Goal: Information Seeking & Learning: Learn about a topic

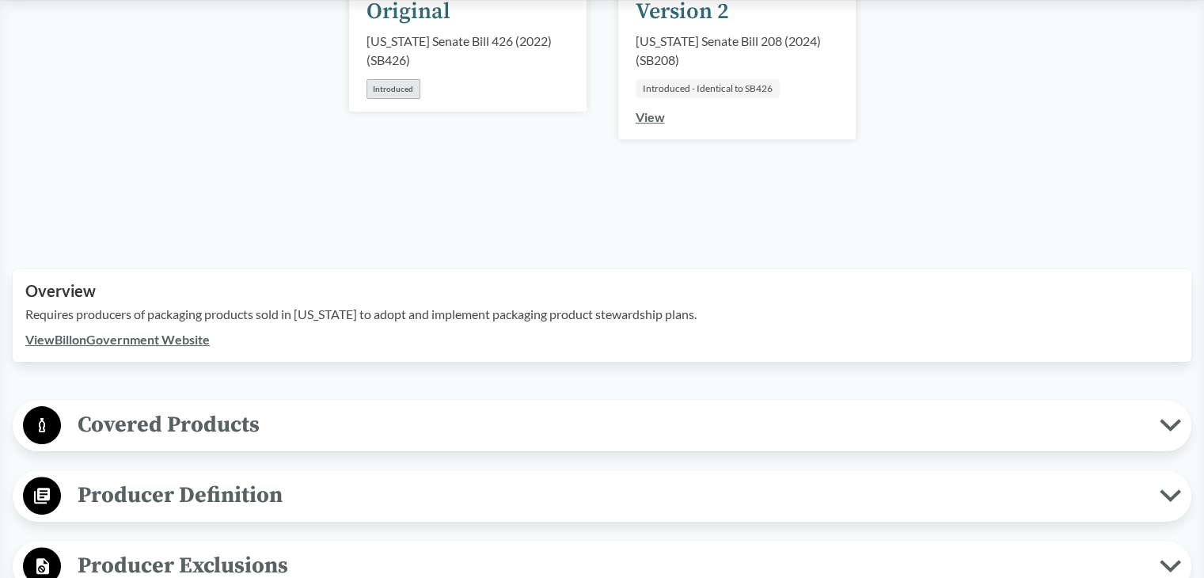
scroll to position [317, 0]
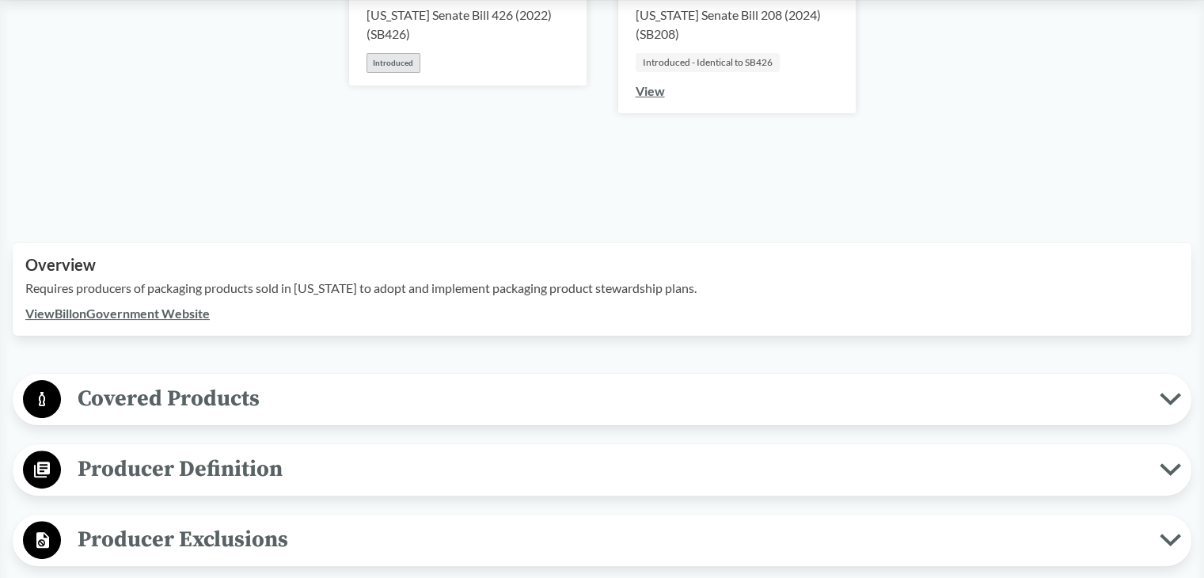
drag, startPoint x: 889, startPoint y: 161, endPoint x: 877, endPoint y: 164, distance: 13.1
click at [889, 161] on div "[DATE] Original [US_STATE] Senate Bill 426 (2022) ( SB426 ) Introduced [DATE] V…" at bounding box center [602, 69] width 1178 height 272
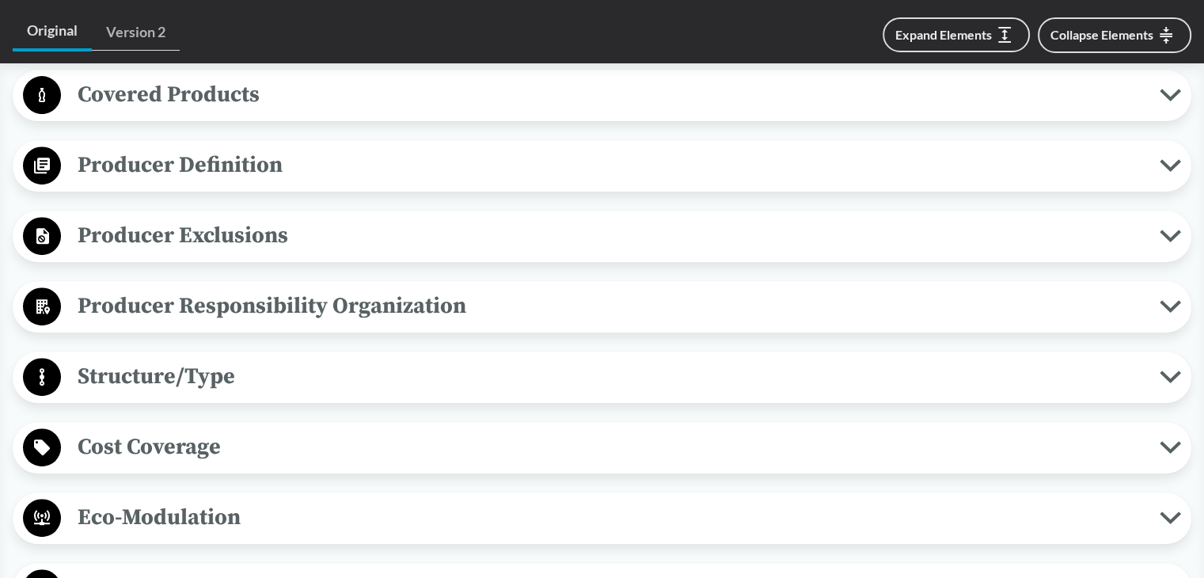
scroll to position [633, 0]
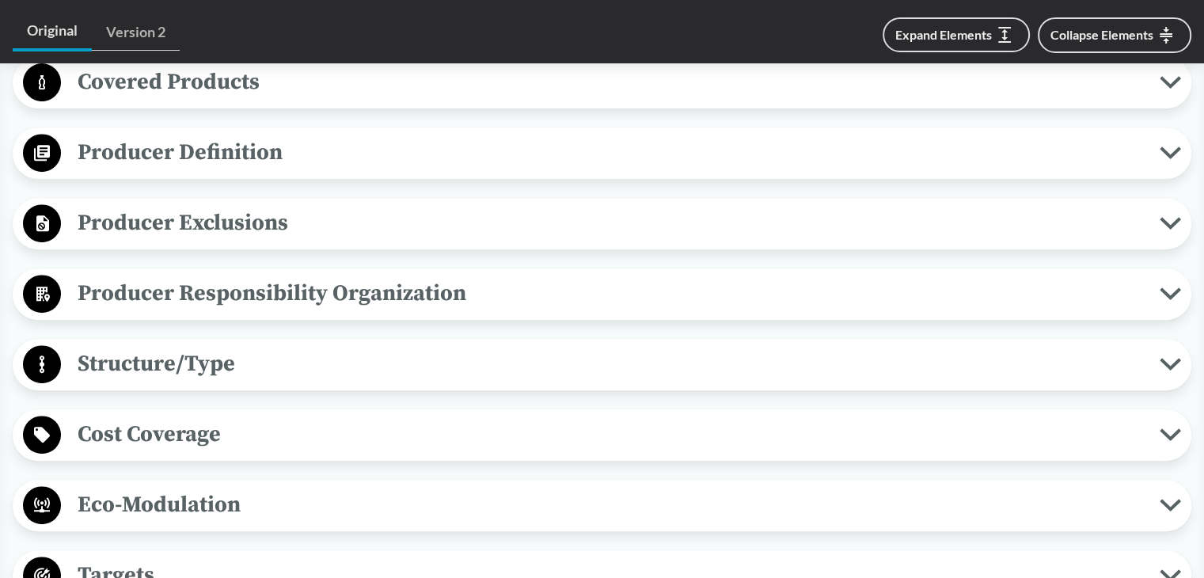
click at [320, 135] on span "Producer Definition" at bounding box center [610, 153] width 1098 height 36
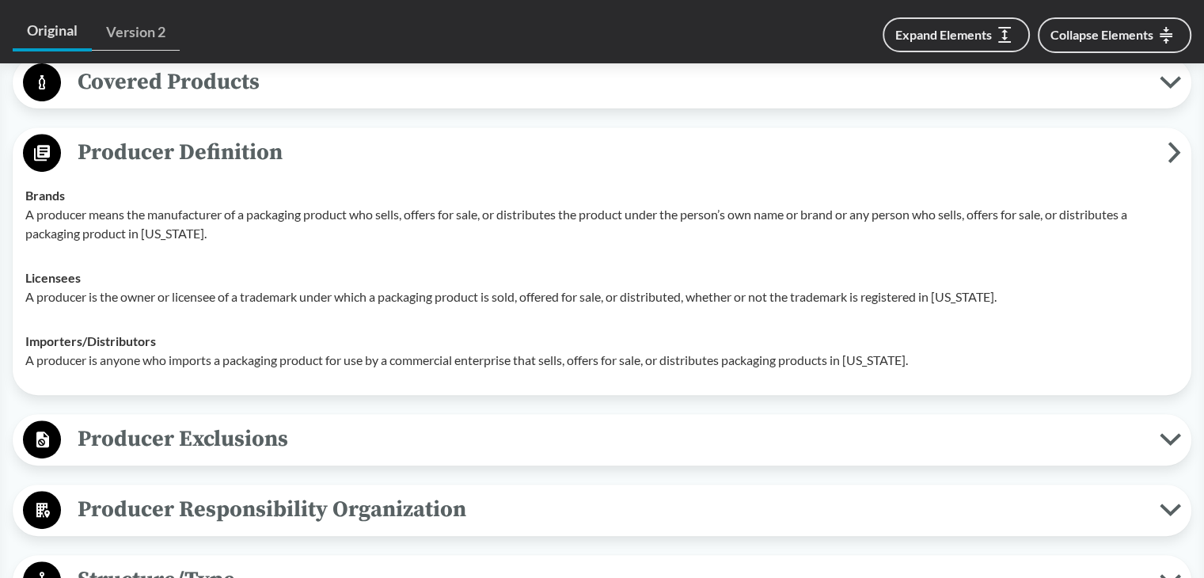
click at [309, 147] on span "Producer Definition" at bounding box center [614, 153] width 1106 height 36
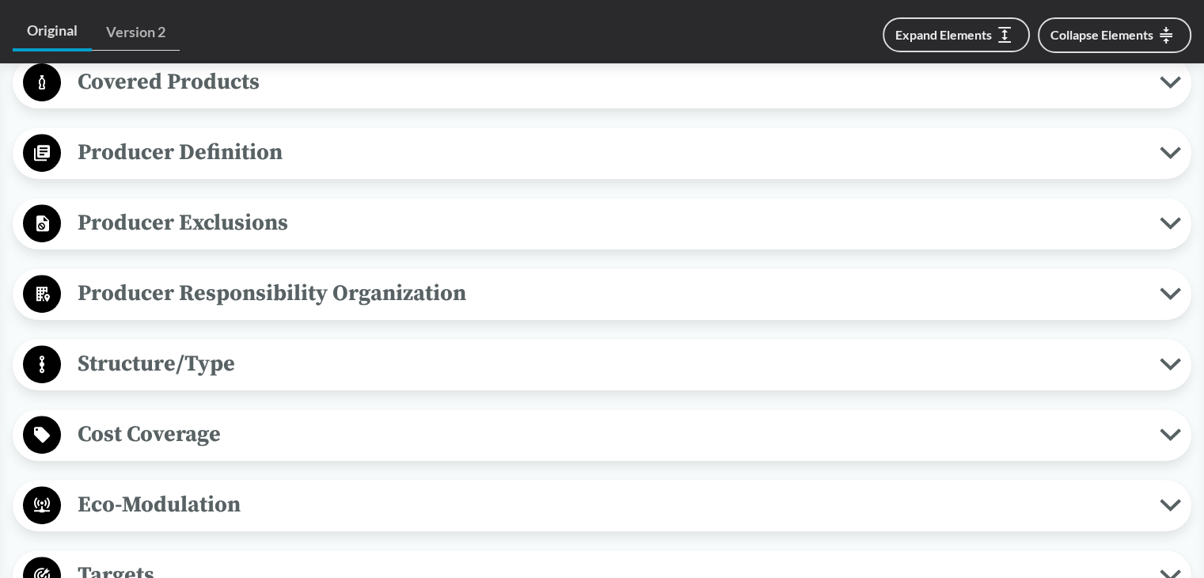
click at [240, 235] on span "Producer Exclusions" at bounding box center [610, 223] width 1098 height 36
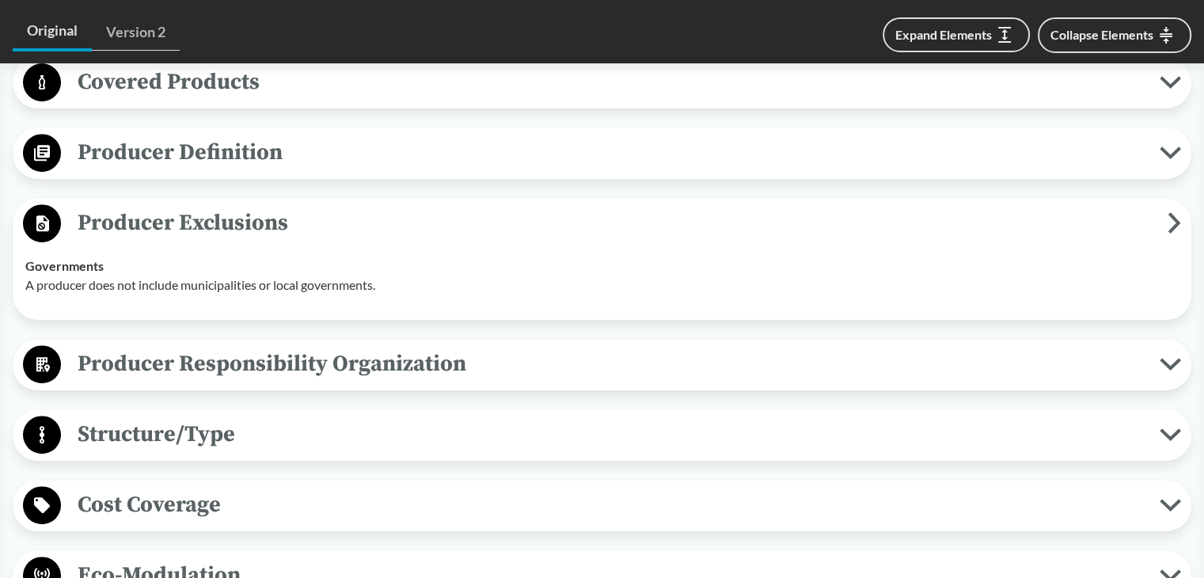
click at [214, 235] on span "Producer Exclusions" at bounding box center [614, 223] width 1106 height 36
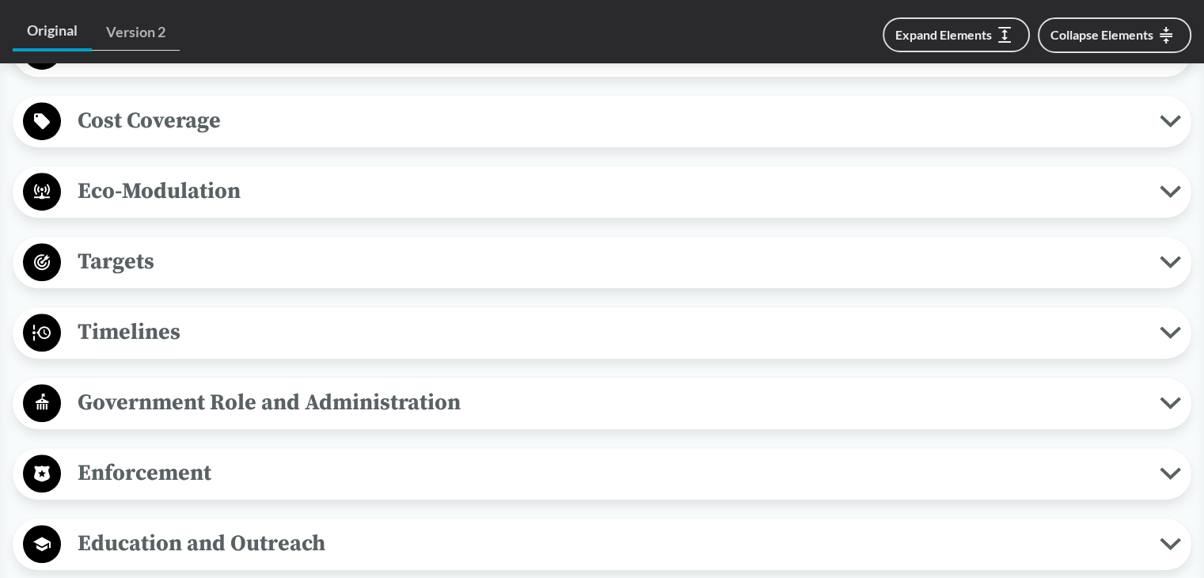
scroll to position [950, 0]
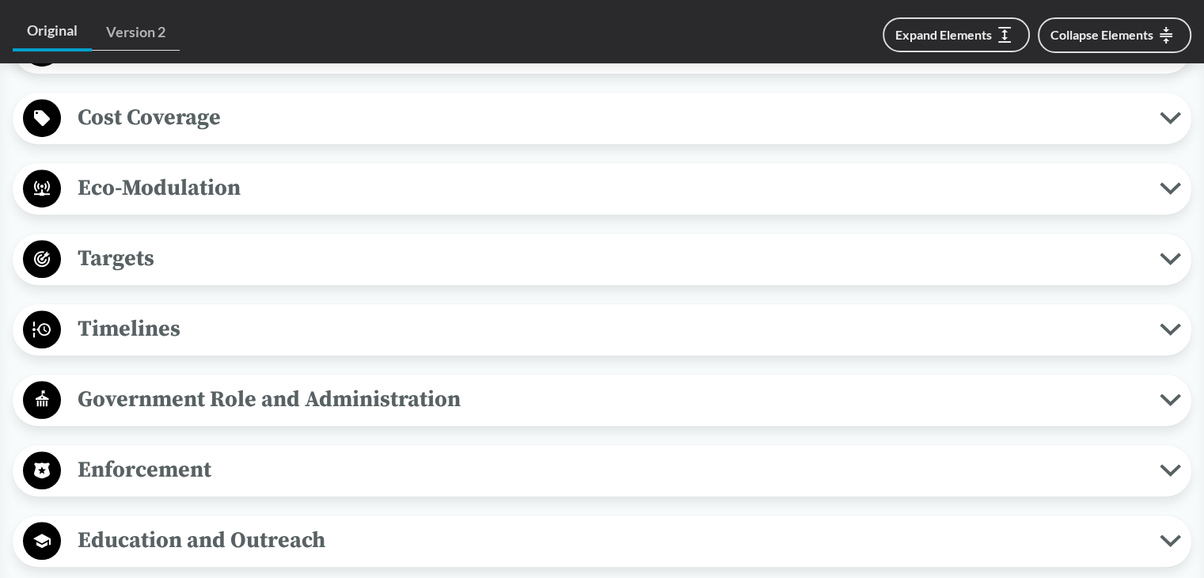
click at [186, 184] on span "Eco-Modulation" at bounding box center [610, 188] width 1098 height 36
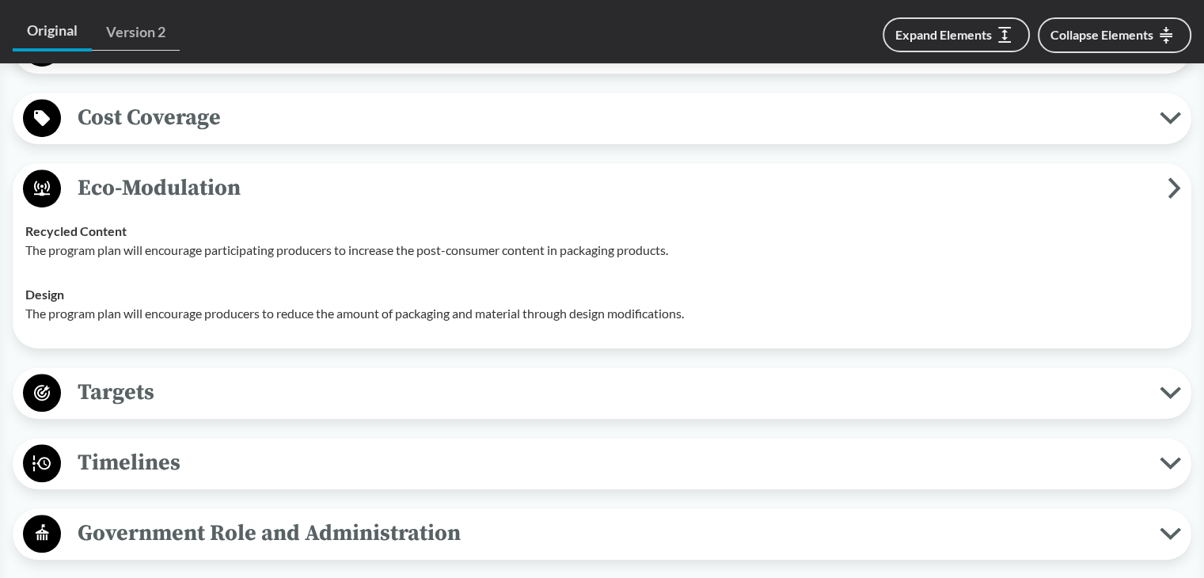
click at [192, 185] on span "Eco-Modulation" at bounding box center [614, 188] width 1106 height 36
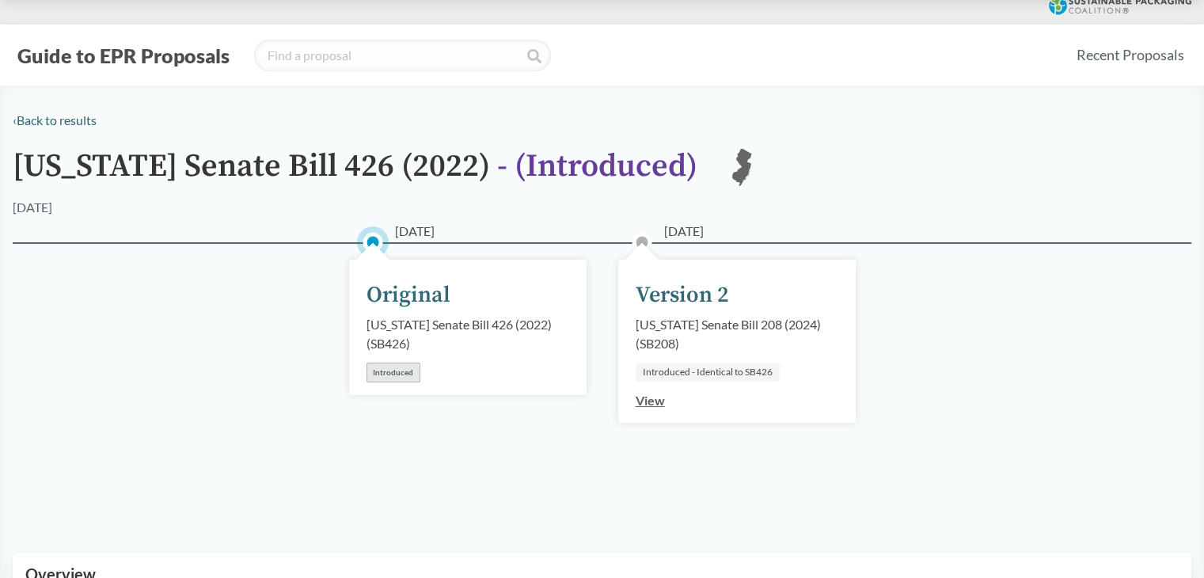
scroll to position [0, 0]
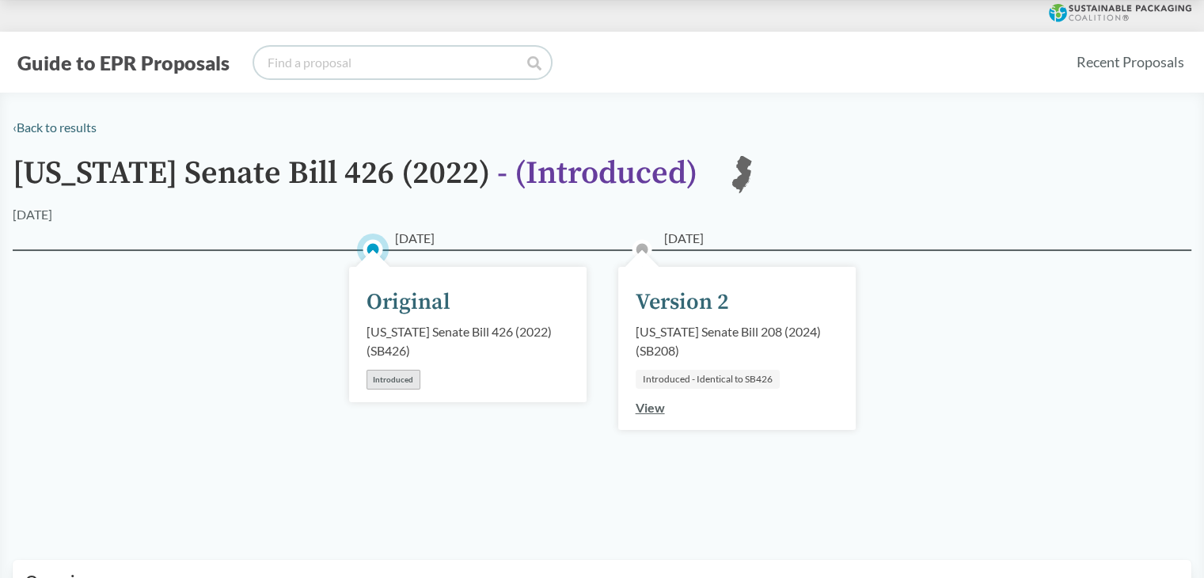
click at [301, 66] on input "search" at bounding box center [402, 63] width 297 height 32
